Goal: Task Accomplishment & Management: Complete application form

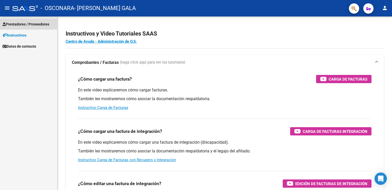
click at [44, 26] on span "Prestadores / Proveedores" at bounding box center [26, 24] width 47 height 6
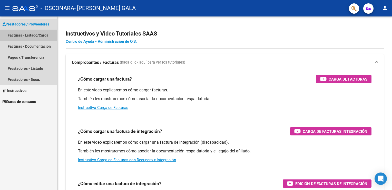
click at [43, 34] on link "Facturas - Listado/Carga" at bounding box center [28, 35] width 57 height 11
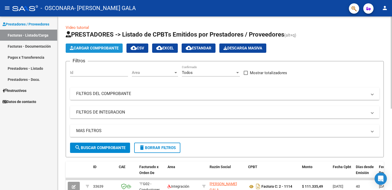
click at [85, 48] on span "Cargar Comprobante" at bounding box center [94, 48] width 49 height 5
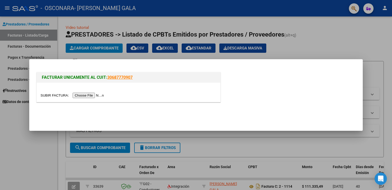
click at [85, 94] on input "file" at bounding box center [73, 94] width 65 height 5
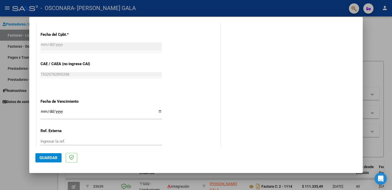
scroll to position [289, 0]
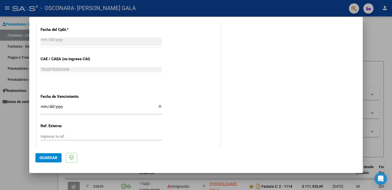
click at [160, 105] on input "Ingresar la fecha" at bounding box center [101, 108] width 121 height 8
type input "[DATE]"
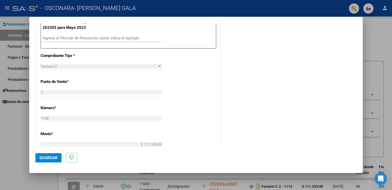
scroll to position [151, 0]
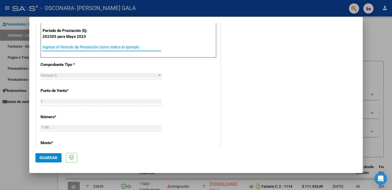
click at [126, 48] on input "Ingrese el Período de Prestación como indica el ejemplo" at bounding box center [102, 47] width 119 height 5
type input "202507"
click at [46, 157] on span "Guardar" at bounding box center [49, 157] width 18 height 5
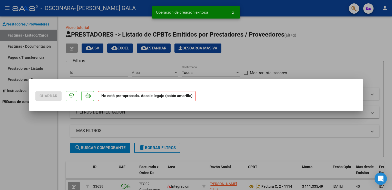
scroll to position [0, 0]
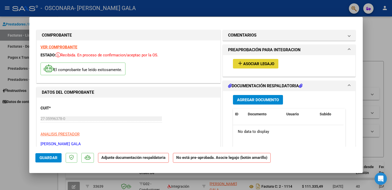
click at [272, 64] on span "Asociar Legajo" at bounding box center [259, 63] width 31 height 5
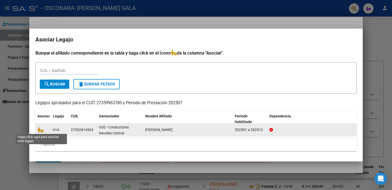
click at [44, 131] on span at bounding box center [42, 129] width 8 height 4
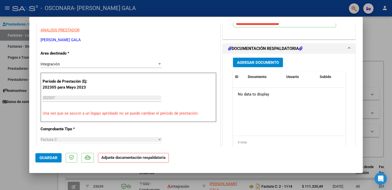
scroll to position [105, 0]
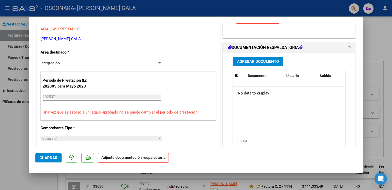
click at [261, 61] on span "Agregar Documento" at bounding box center [258, 61] width 42 height 5
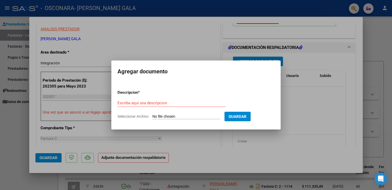
click at [202, 115] on input "Seleccionar Archivo" at bounding box center [187, 116] width 68 height 5
type input "C:\fakepath\[PERSON_NAME] planilla julio.pdf"
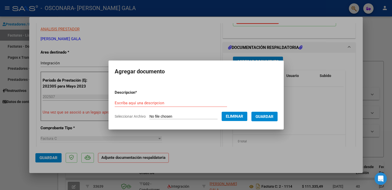
click at [196, 97] on form "Descripcion * Escriba aquí una descripcion Seleccionar Archivo Eliminar Guardar" at bounding box center [196, 105] width 163 height 38
click at [194, 100] on div "Escriba aquí una descripcion" at bounding box center [171, 103] width 113 height 8
type input "asistencia julio"
click at [267, 116] on span "Guardar" at bounding box center [265, 116] width 18 height 5
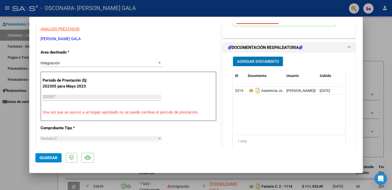
click at [272, 61] on span "Agregar Documento" at bounding box center [258, 61] width 42 height 5
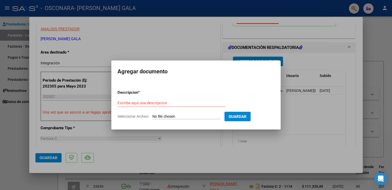
click at [196, 110] on div "Escriba aquí una descripcion" at bounding box center [172, 105] width 108 height 13
click at [192, 116] on input "Seleccionar Archivo" at bounding box center [187, 116] width 68 height 5
type input "C:\fakepath\informe mensual [PERSON_NAME].pdf"
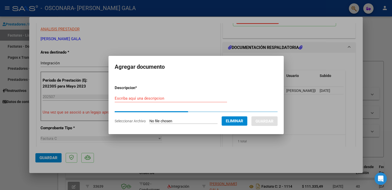
click at [155, 96] on input "Escriba aquí una descripcion" at bounding box center [171, 98] width 113 height 5
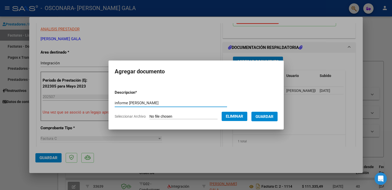
type input "informe [PERSON_NAME]"
click at [274, 116] on span "Guardar" at bounding box center [265, 116] width 18 height 5
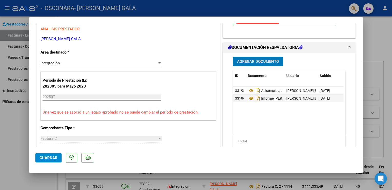
click at [50, 162] on button "Guardar" at bounding box center [48, 157] width 26 height 9
click at [44, 157] on span "Guardar" at bounding box center [49, 157] width 18 height 5
